Goal: Transaction & Acquisition: Purchase product/service

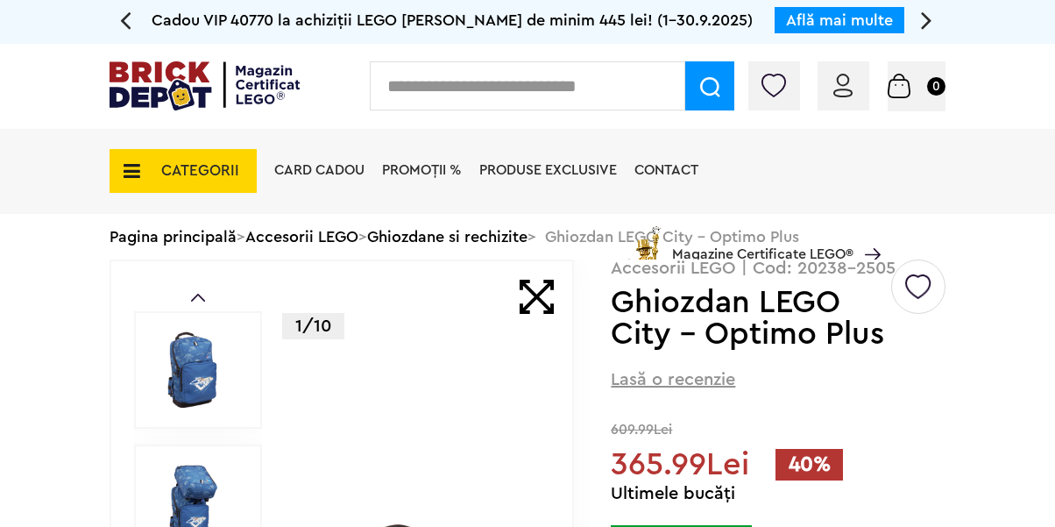
click at [507, 238] on div "Card Cadou PROMOȚII % Produse exclusive Contact Magazine Certificate LEGO®" at bounding box center [573, 201] width 615 height 145
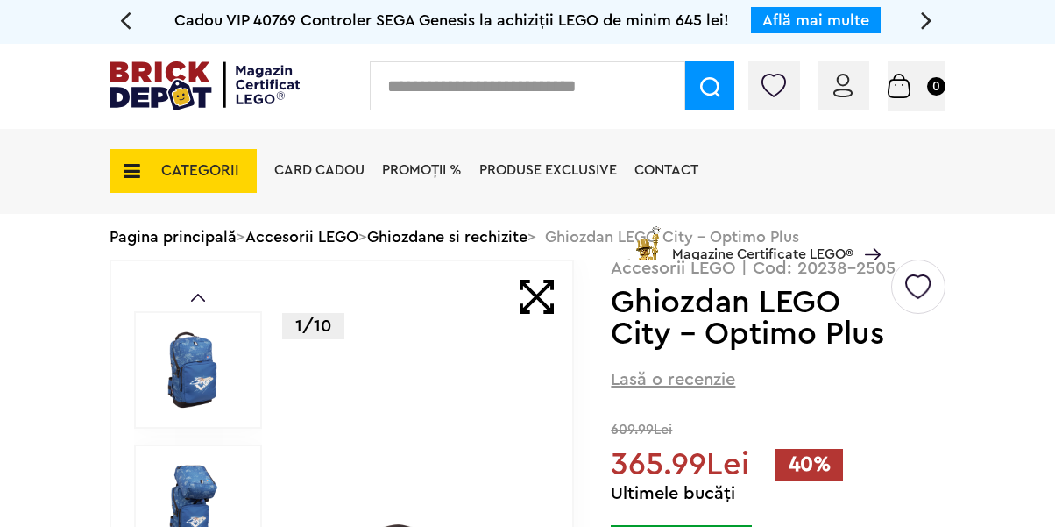
click at [507, 238] on div "Card Cadou PROMOȚII % Produse exclusive Contact Magazine Certificate LEGO®" at bounding box center [573, 201] width 615 height 145
click at [438, 238] on div "Card Cadou PROMOȚII % Produse exclusive Contact Magazine Certificate LEGO®" at bounding box center [573, 201] width 615 height 145
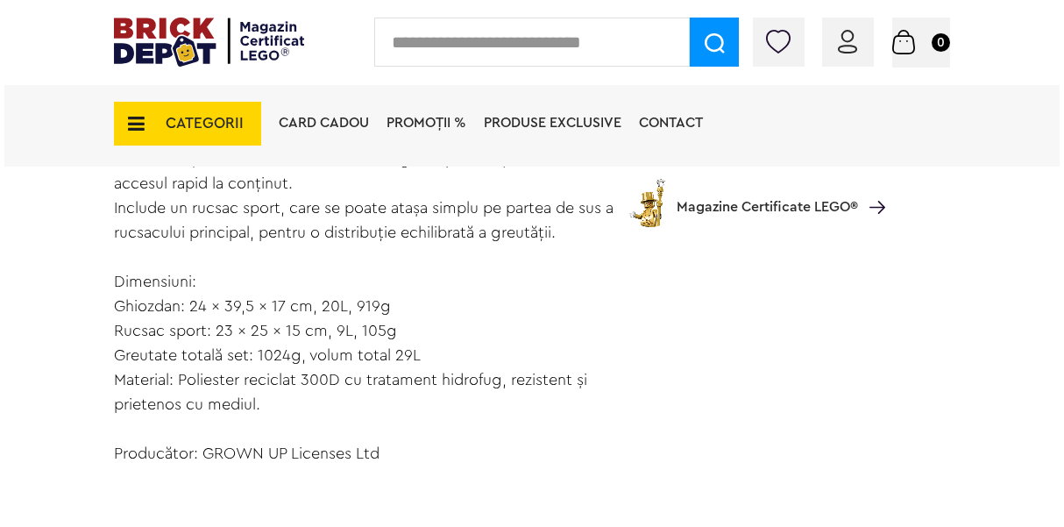
scroll to position [1648, 0]
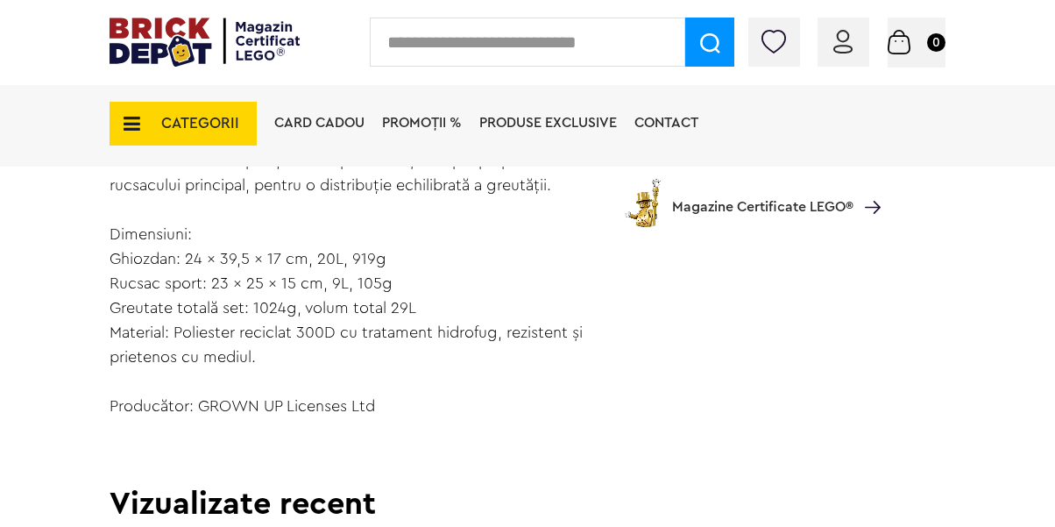
click at [592, 46] on input "text" at bounding box center [528, 42] width 316 height 49
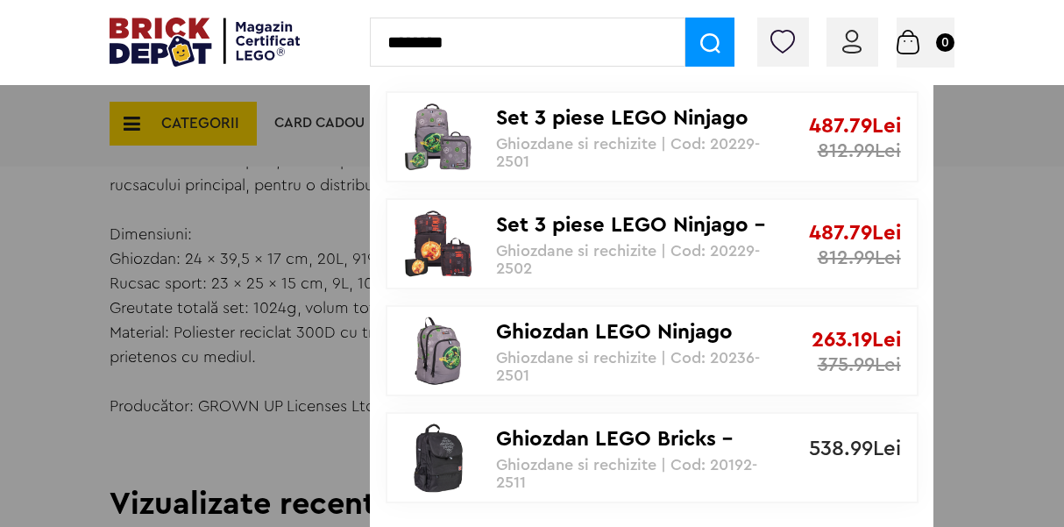
type input "********"
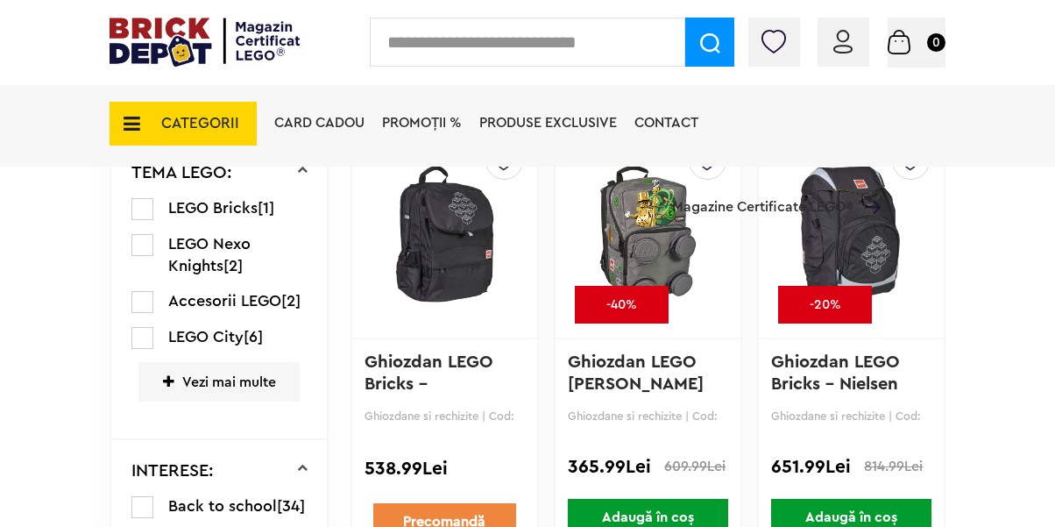
scroll to position [771, 0]
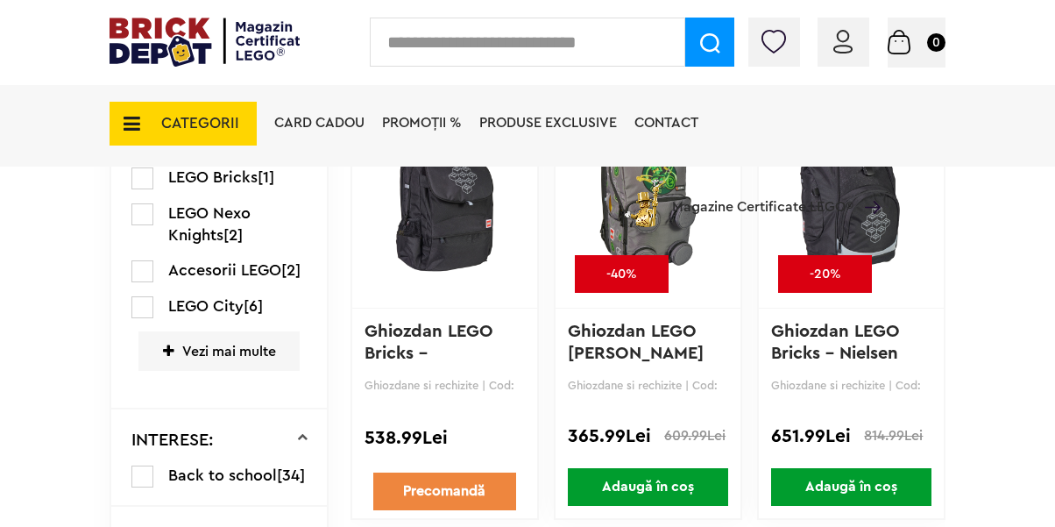
click at [143, 305] on label at bounding box center [142, 307] width 22 height 22
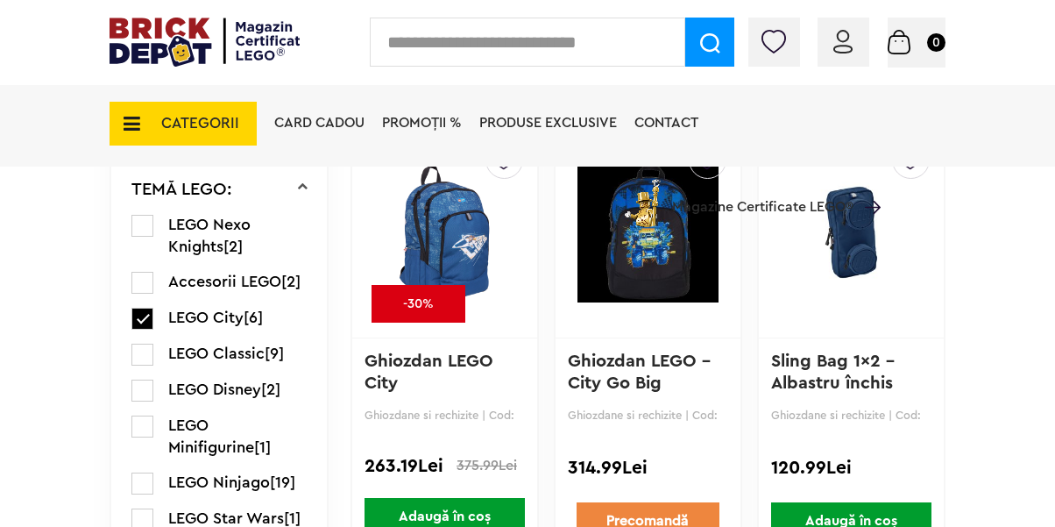
scroll to position [701, 0]
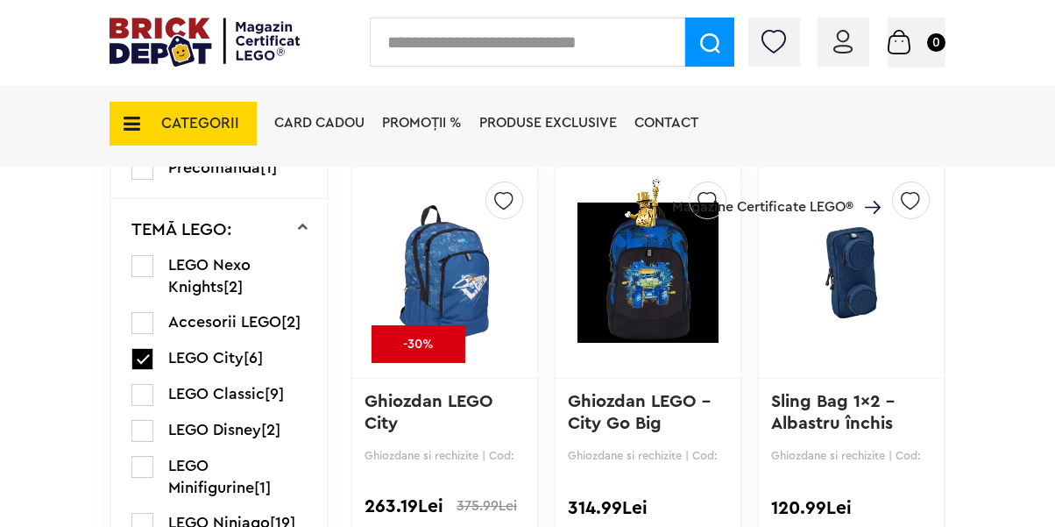
click at [451, 273] on img at bounding box center [444, 272] width 141 height 245
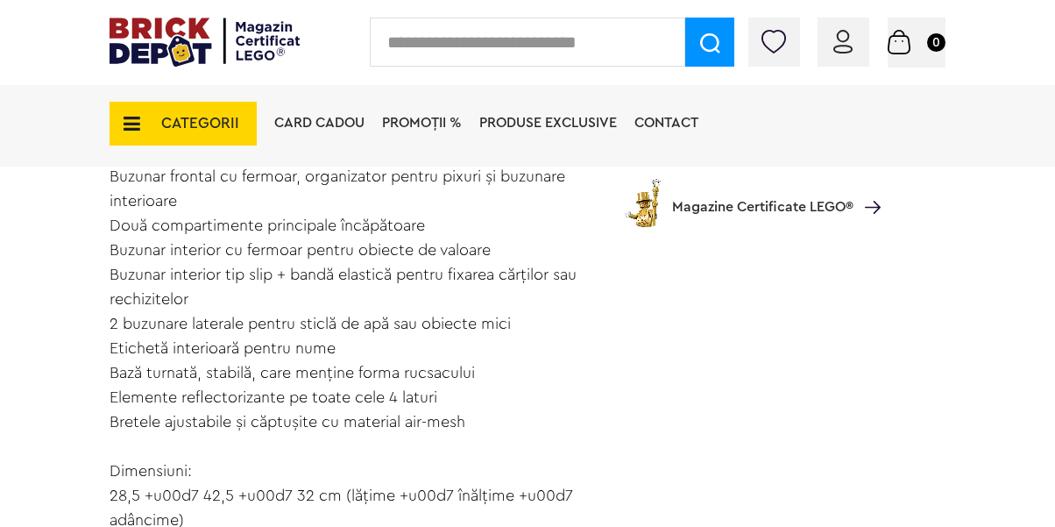
scroll to position [1408, 0]
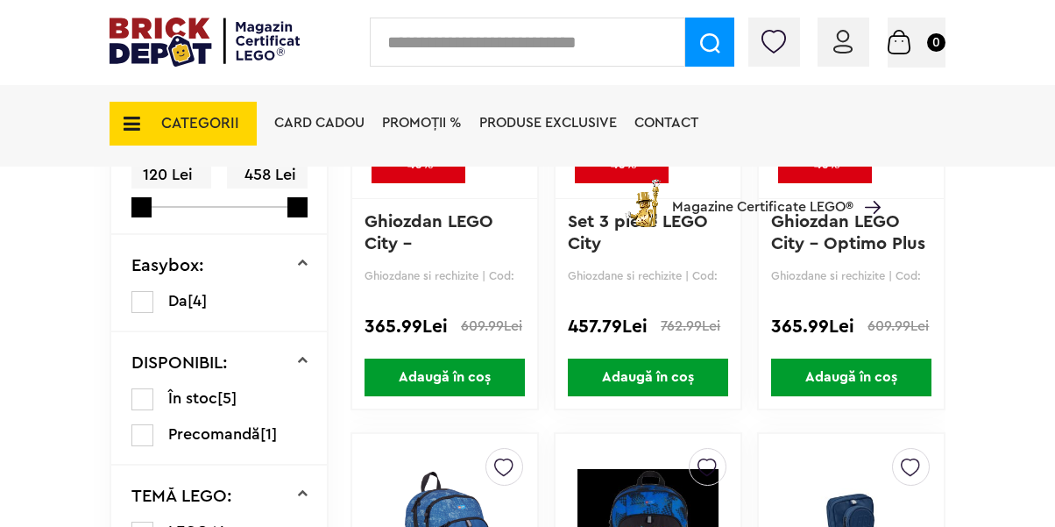
scroll to position [661, 0]
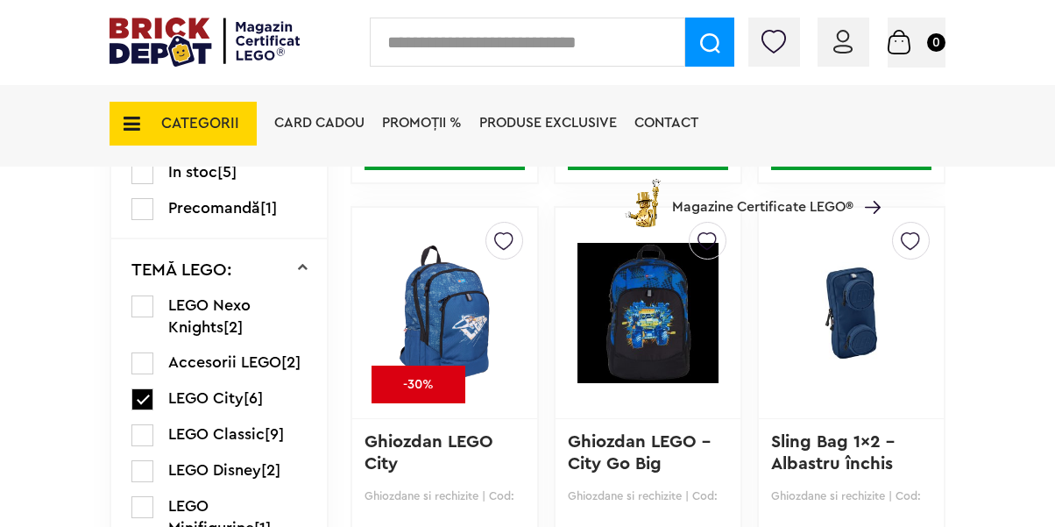
click at [1002, 259] on div "Cadou VIP 40770 la achiziții LEGO [PERSON_NAME] de minim 445 lei! (1-30.9.2025)…" at bounding box center [527, 152] width 1055 height 1627
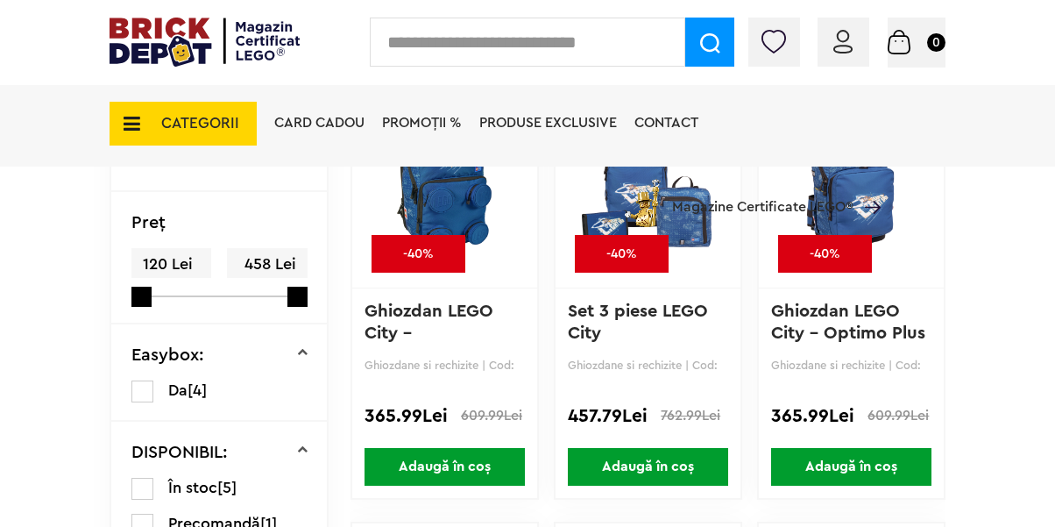
scroll to position [275, 0]
